Goal: Information Seeking & Learning: Learn about a topic

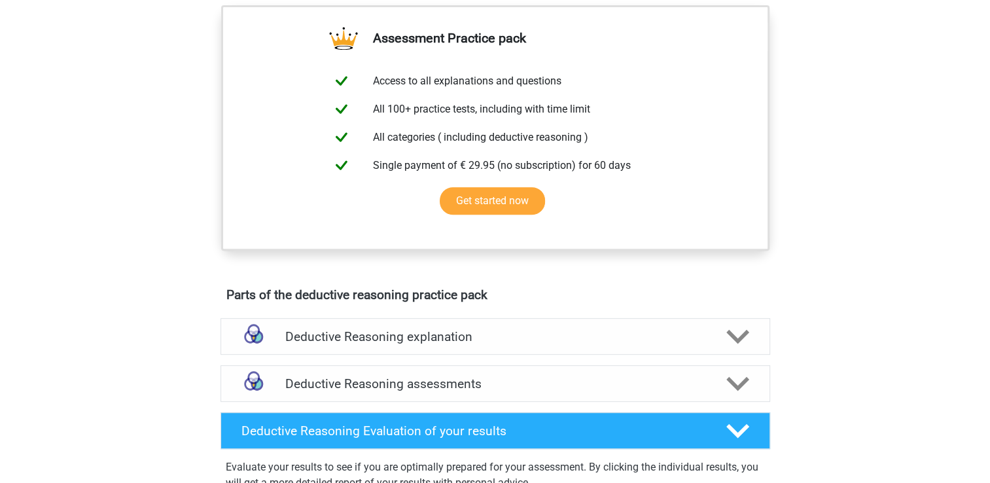
scroll to position [539, 0]
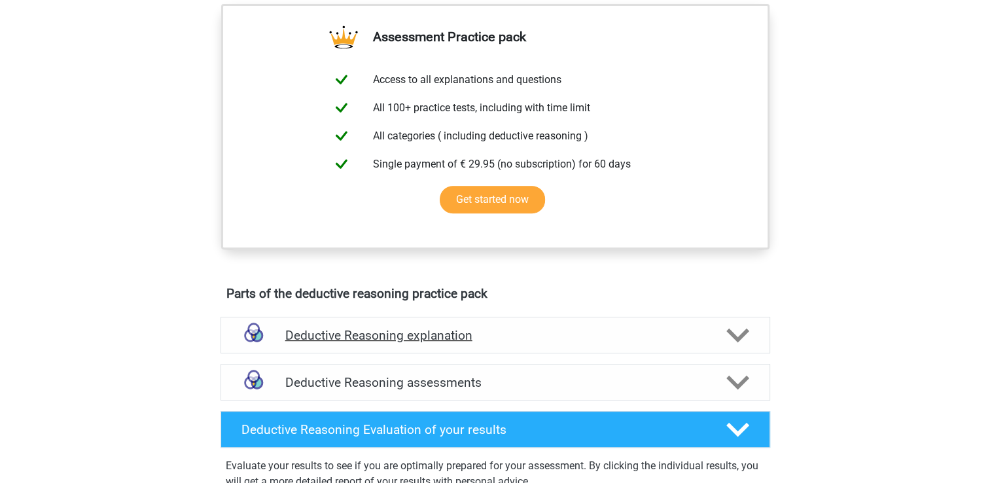
click at [509, 343] on h4 "Deductive Reasoning explanation" at bounding box center [495, 335] width 420 height 15
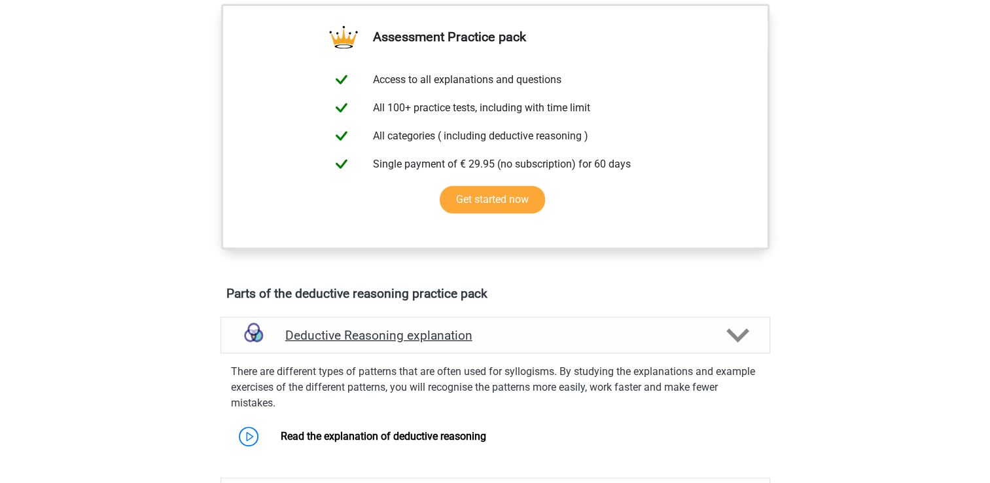
scroll to position [556, 0]
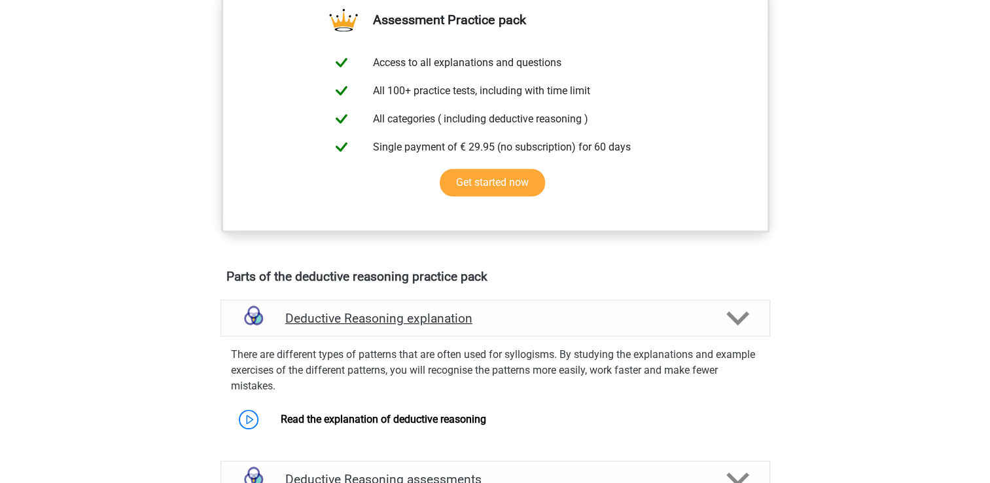
click at [507, 326] on h4 "Deductive Reasoning explanation" at bounding box center [495, 318] width 420 height 15
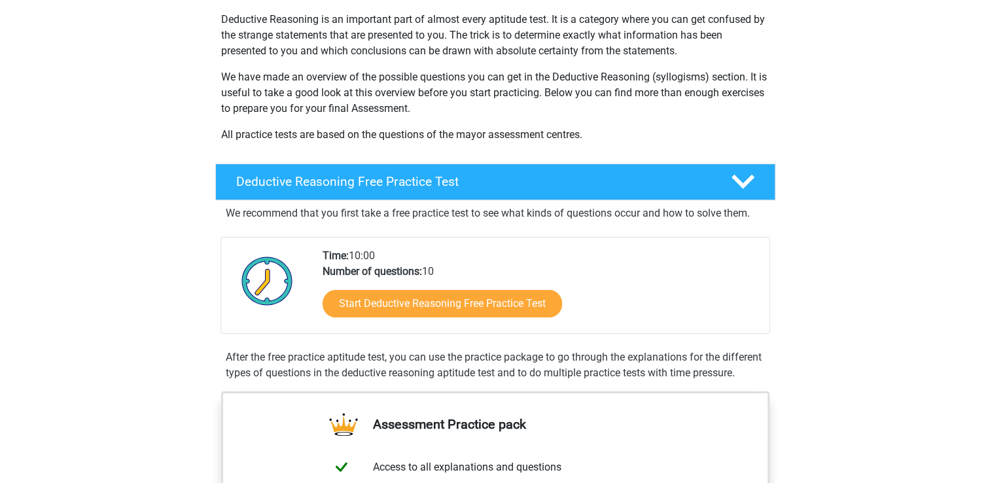
scroll to position [152, 0]
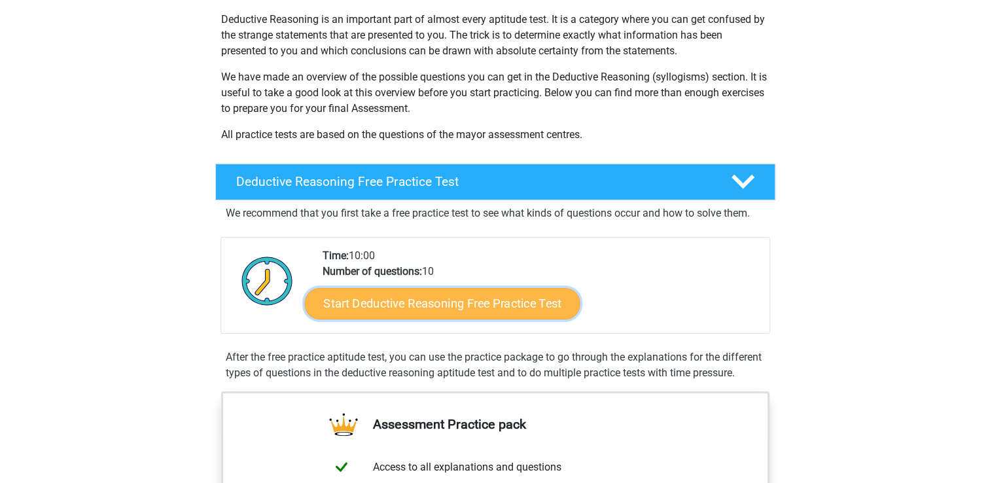
click at [490, 297] on link "Start Deductive Reasoning Free Practice Test" at bounding box center [442, 302] width 276 height 31
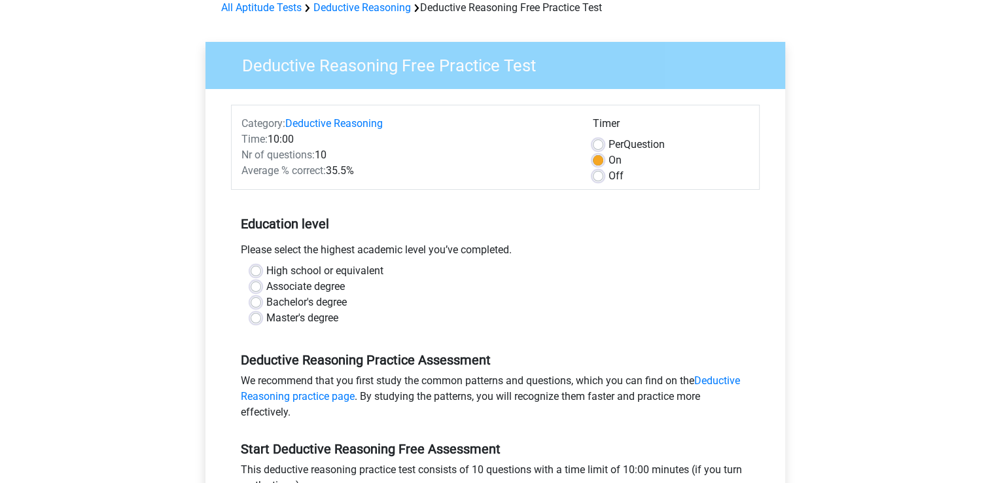
scroll to position [67, 0]
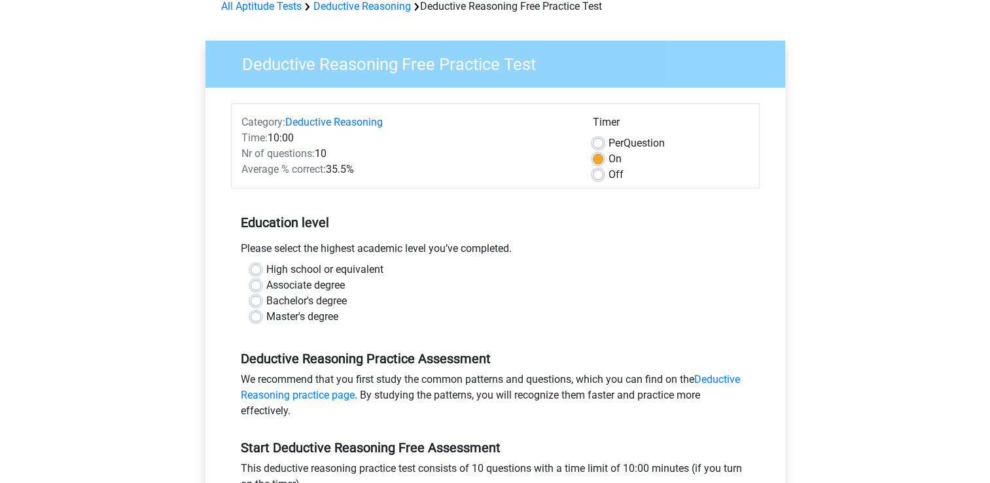
click at [266, 272] on label "High school or equivalent" at bounding box center [324, 270] width 117 height 16
click at [259, 272] on input "High school or equivalent" at bounding box center [256, 268] width 10 height 13
radio input "true"
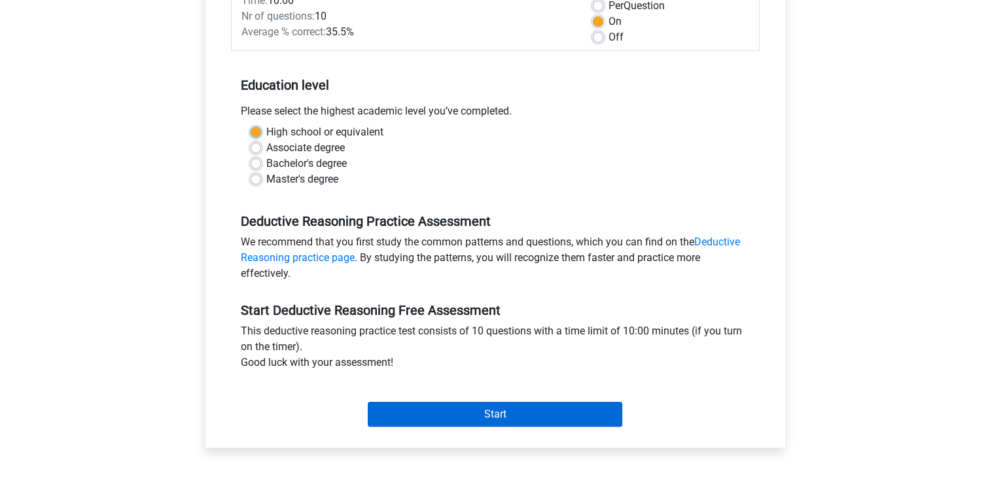
scroll to position [206, 0]
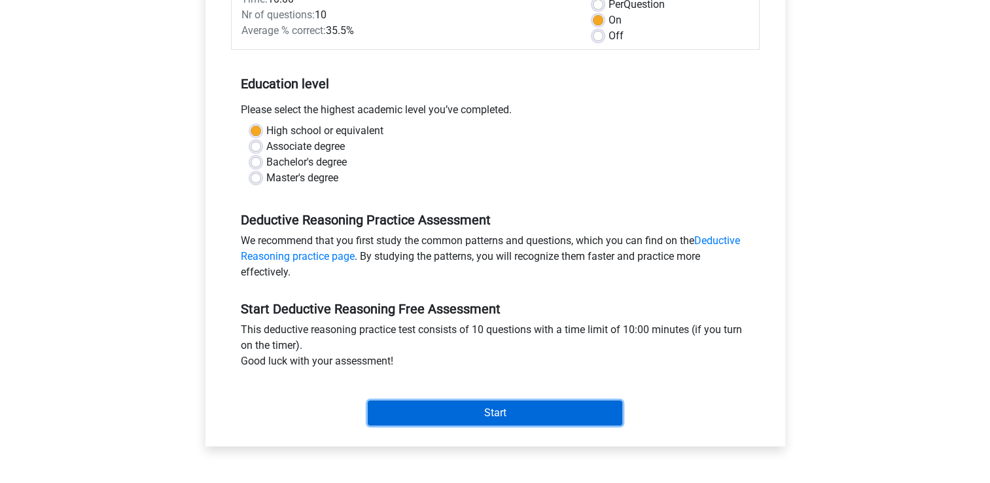
click at [497, 414] on input "Start" at bounding box center [495, 413] width 255 height 25
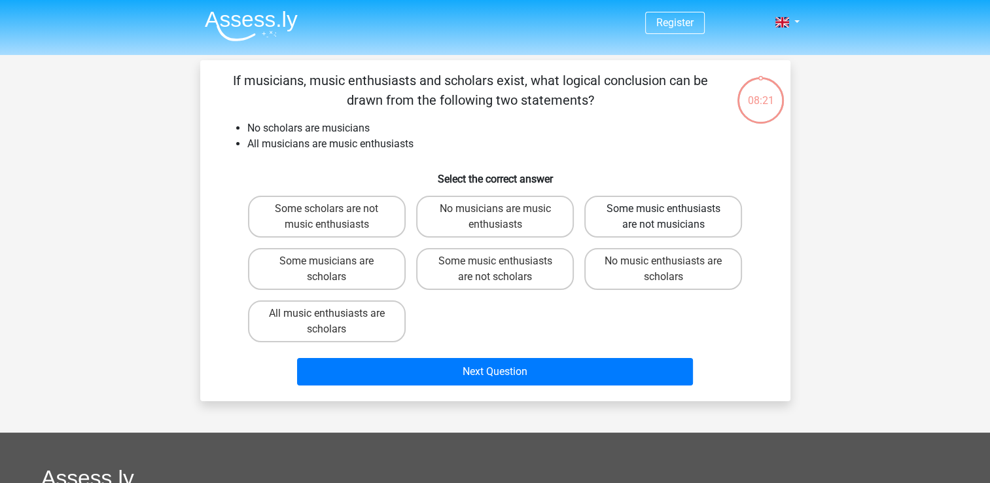
click at [641, 212] on label "Some music enthusiasts are not musicians" at bounding box center [664, 217] width 158 height 42
click at [664, 212] on input "Some music enthusiasts are not musicians" at bounding box center [668, 213] width 9 height 9
radio input "true"
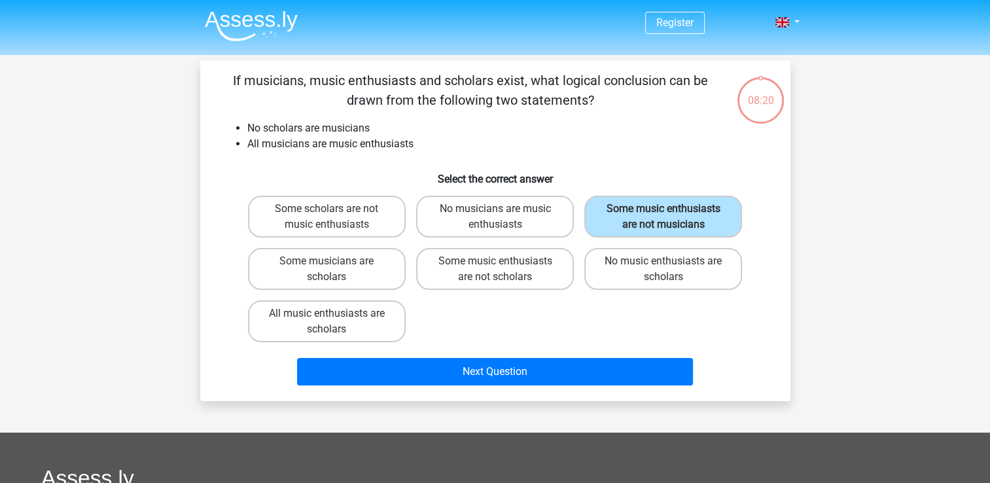
click at [573, 353] on div "Next Question" at bounding box center [495, 369] width 549 height 43
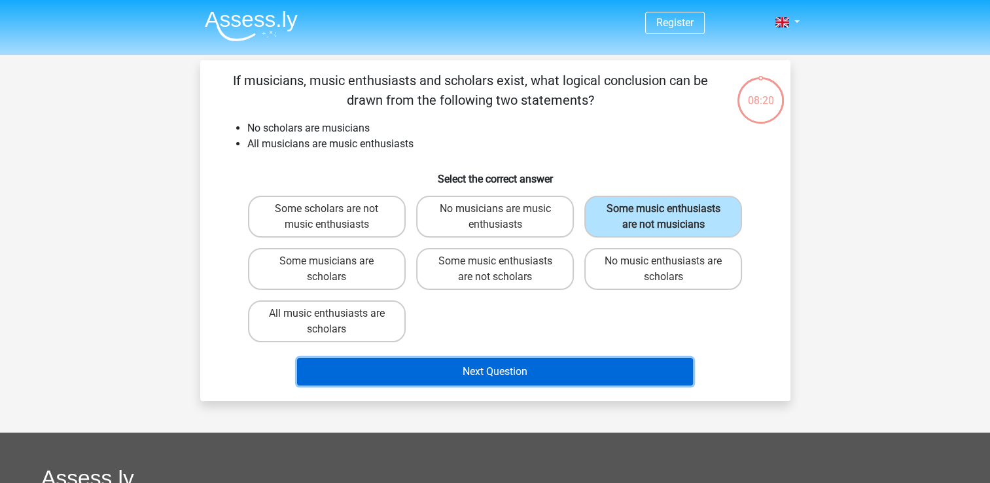
click at [562, 376] on button "Next Question" at bounding box center [495, 371] width 396 height 27
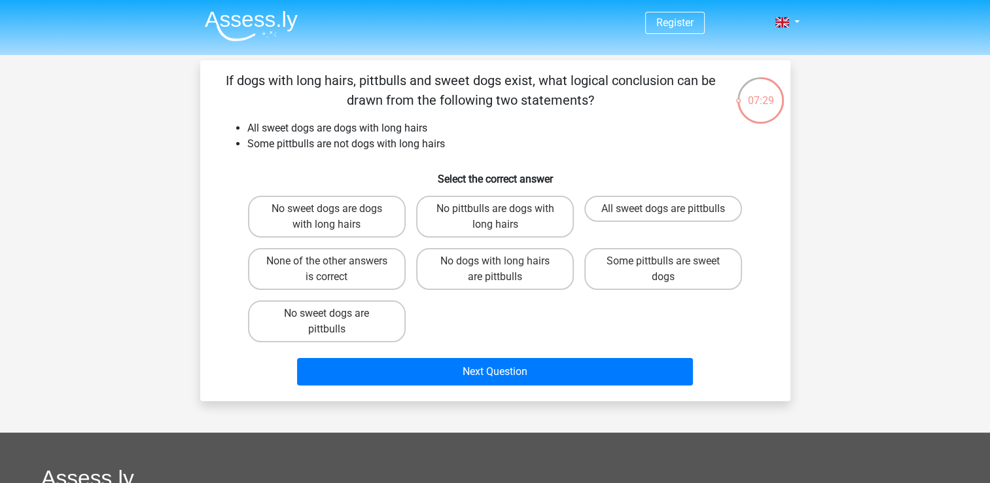
click at [501, 271] on label "No dogs with long hairs are pittbulls" at bounding box center [495, 269] width 158 height 42
click at [501, 270] on input "No dogs with long hairs are pittbulls" at bounding box center [499, 265] width 9 height 9
radio input "true"
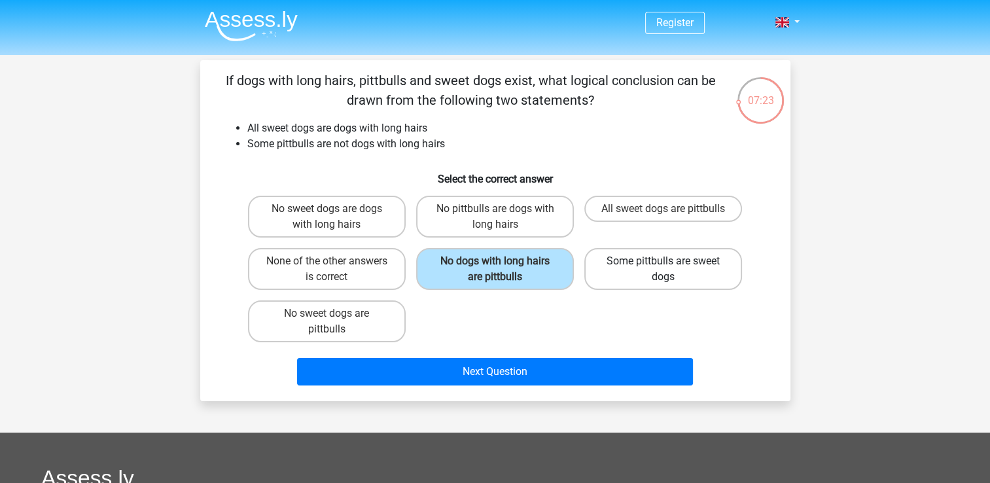
drag, startPoint x: 654, startPoint y: 263, endPoint x: 626, endPoint y: 266, distance: 28.3
click at [626, 266] on label "Some pittbulls are sweet dogs" at bounding box center [664, 269] width 158 height 42
click at [664, 266] on input "Some pittbulls are sweet dogs" at bounding box center [668, 265] width 9 height 9
radio input "true"
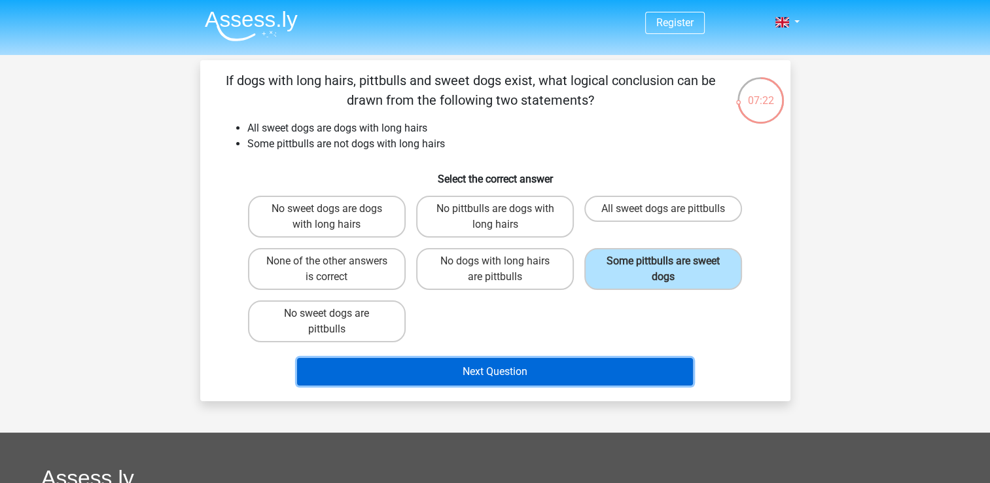
click at [581, 371] on button "Next Question" at bounding box center [495, 371] width 396 height 27
